Goal: Information Seeking & Learning: Understand process/instructions

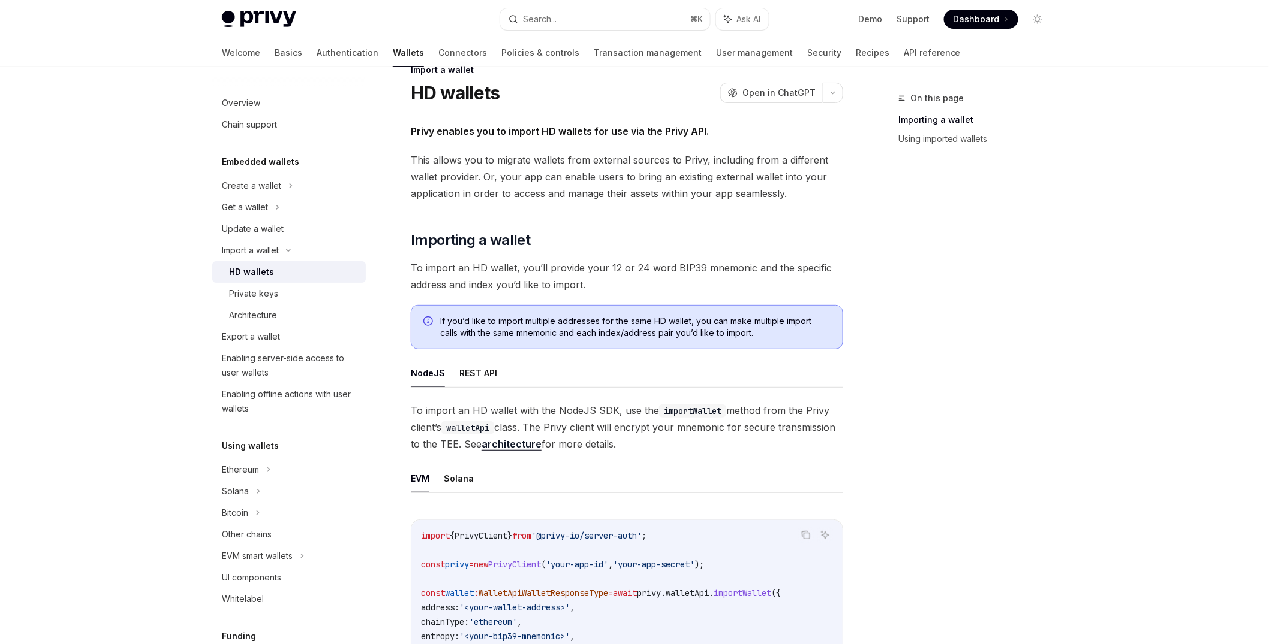
scroll to position [30, 0]
click at [222, 344] on div "Export a wallet" at bounding box center [290, 337] width 137 height 14
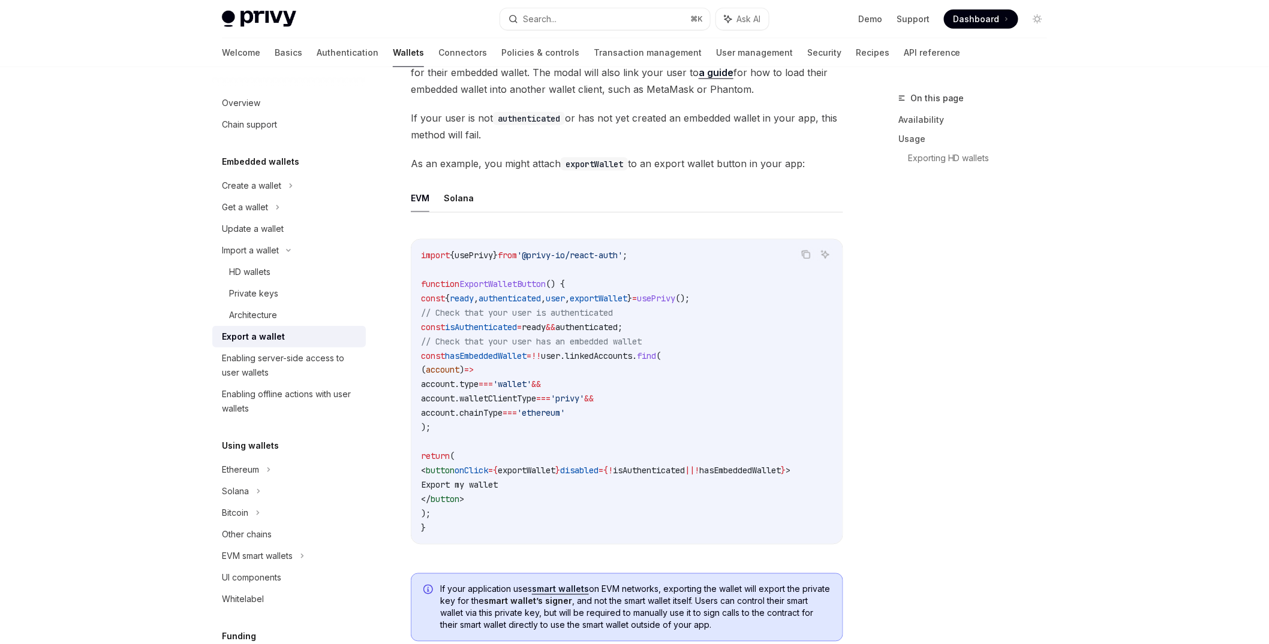
type textarea "*"
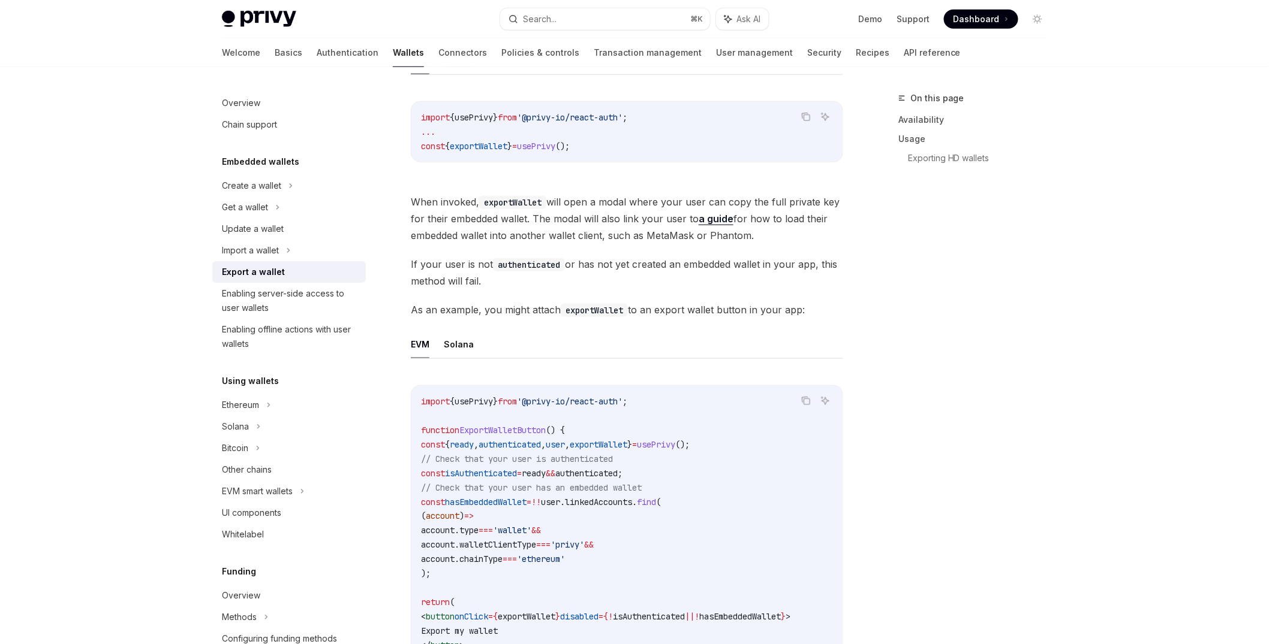
scroll to position [433, 0]
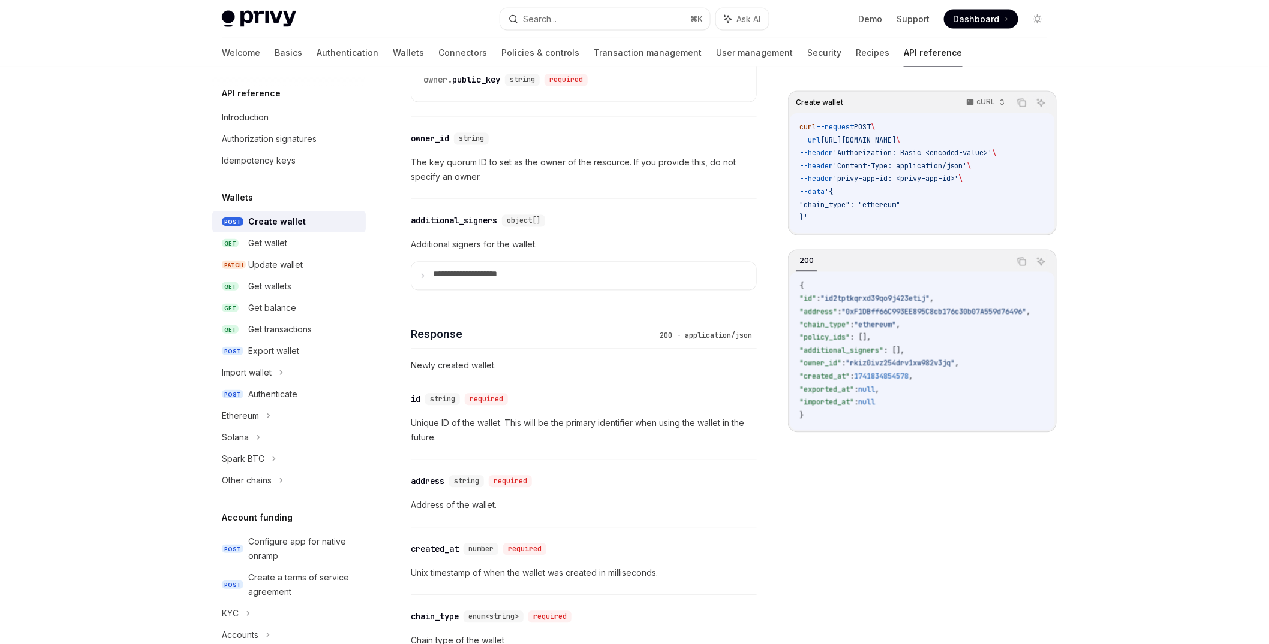
scroll to position [894, 0]
